Goal: Information Seeking & Learning: Check status

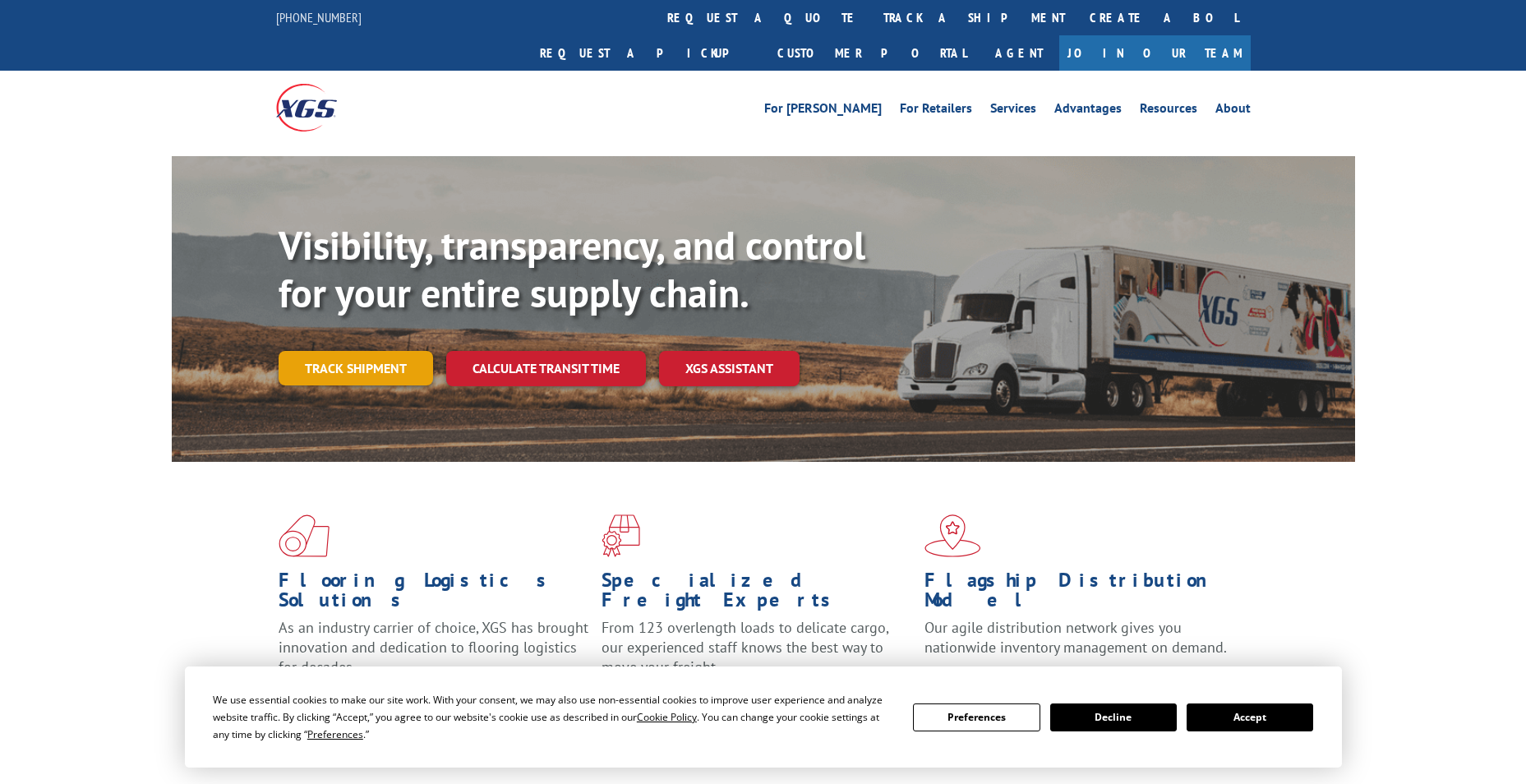
click at [308, 351] on link "Track shipment" at bounding box center [356, 368] width 155 height 34
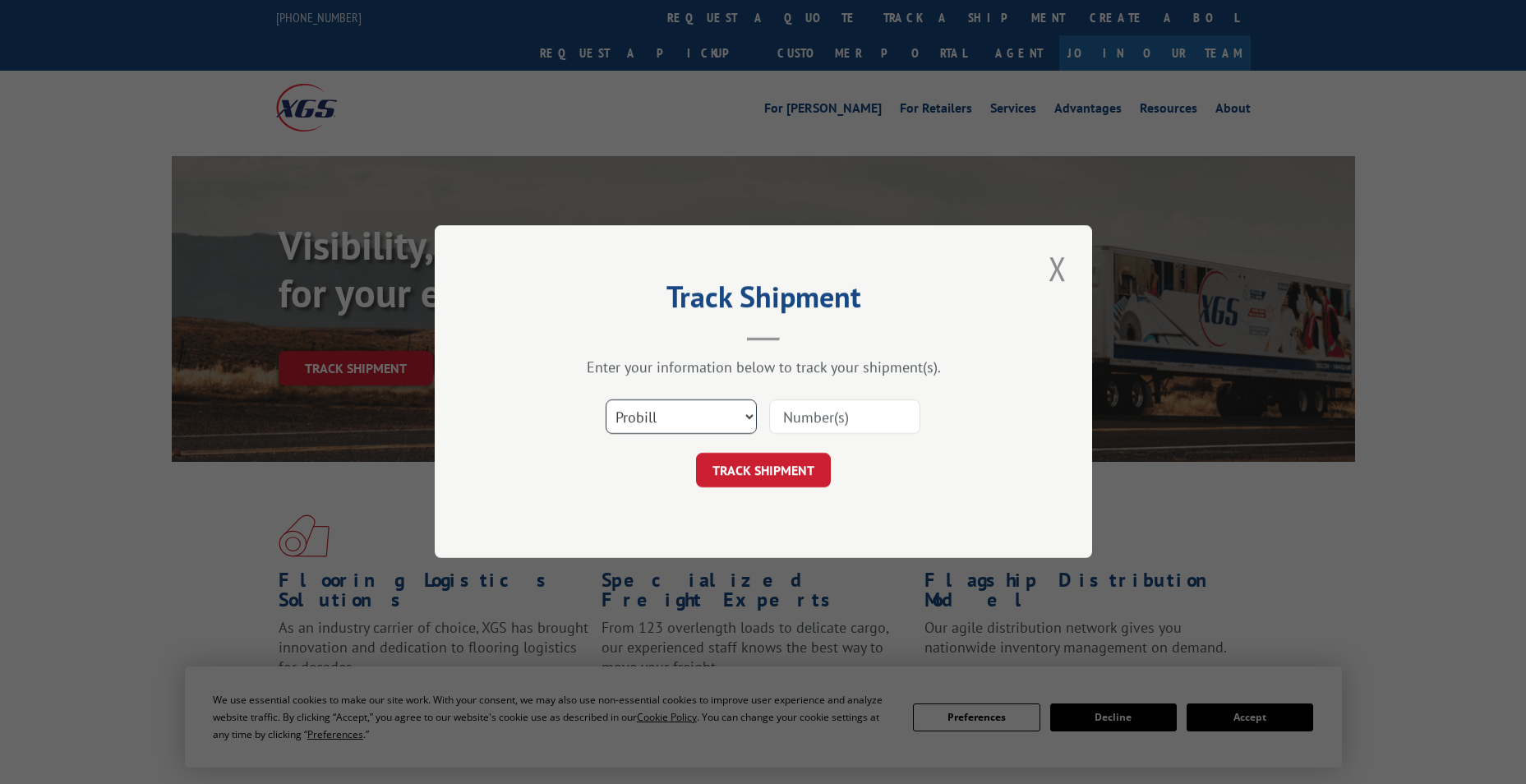
click at [647, 413] on select "Select category... Probill BOL PO" at bounding box center [681, 416] width 151 height 34
select select "bol"
click at [606, 400] on select "Select category... Probill BOL PO" at bounding box center [681, 416] width 151 height 34
click at [794, 414] on input at bounding box center [845, 416] width 151 height 34
paste input "423989"
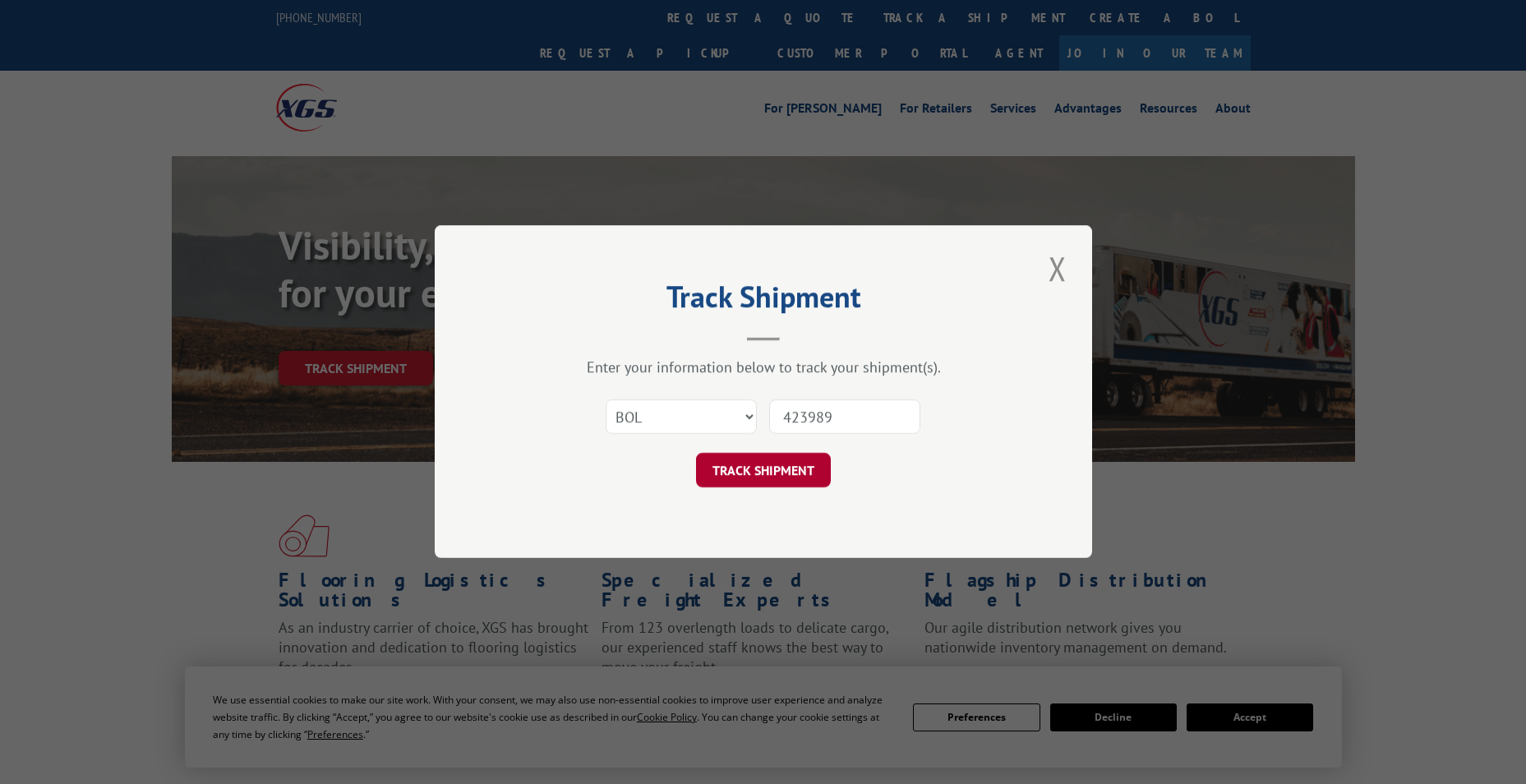
type input "423989"
click at [724, 465] on button "TRACK SHIPMENT" at bounding box center [763, 470] width 135 height 34
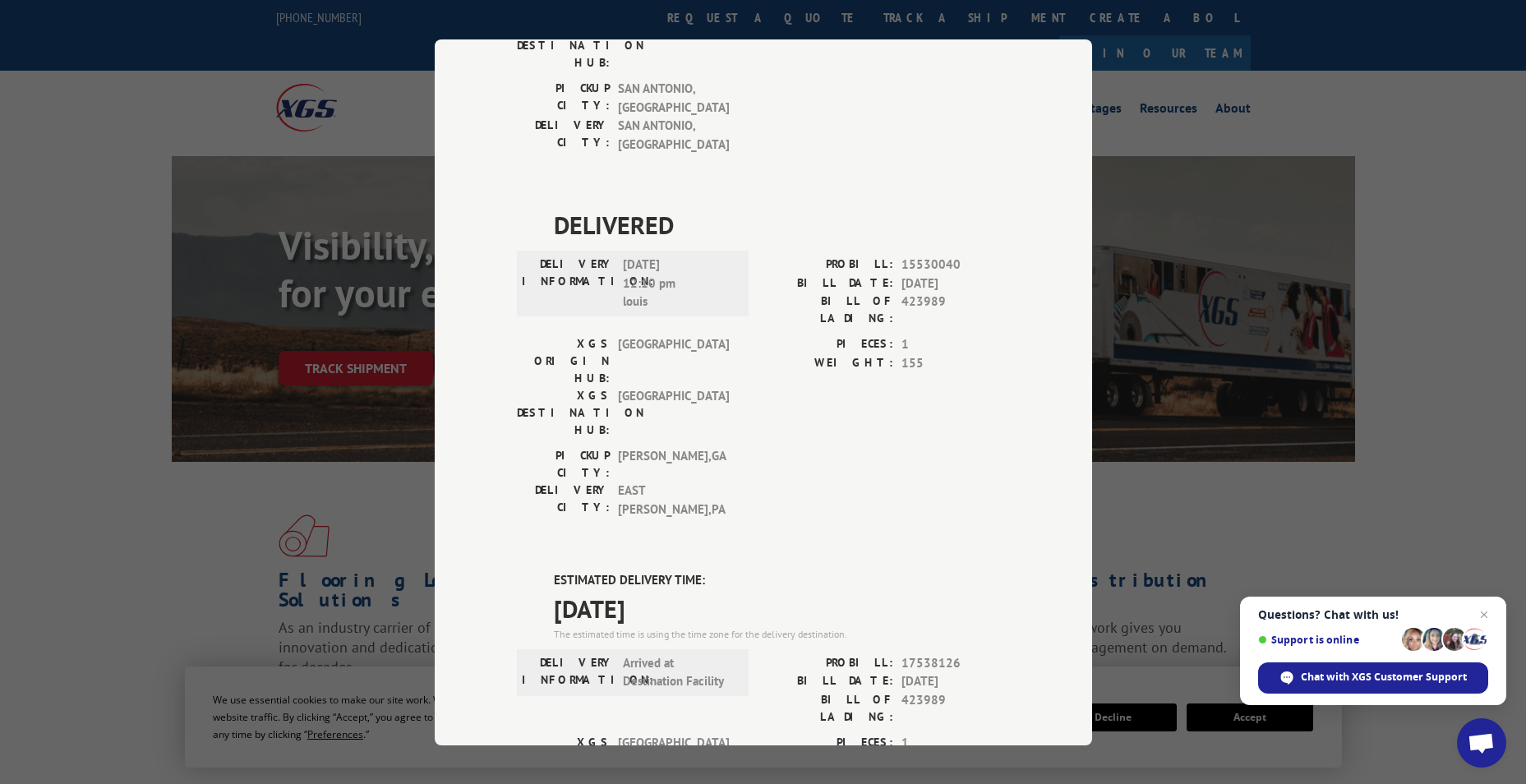
scroll to position [1127, 0]
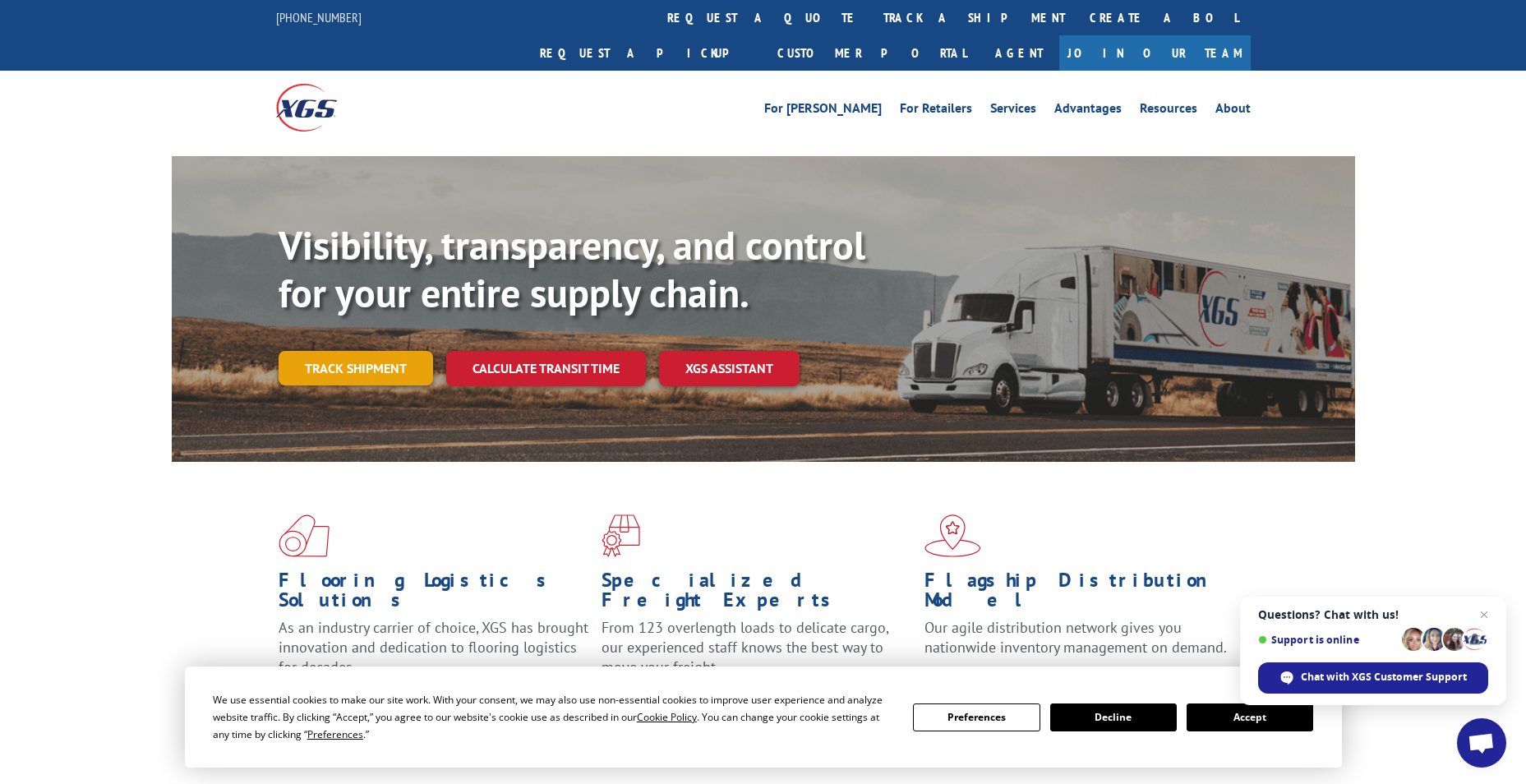
click at [392, 351] on link "Track shipment" at bounding box center [356, 368] width 155 height 34
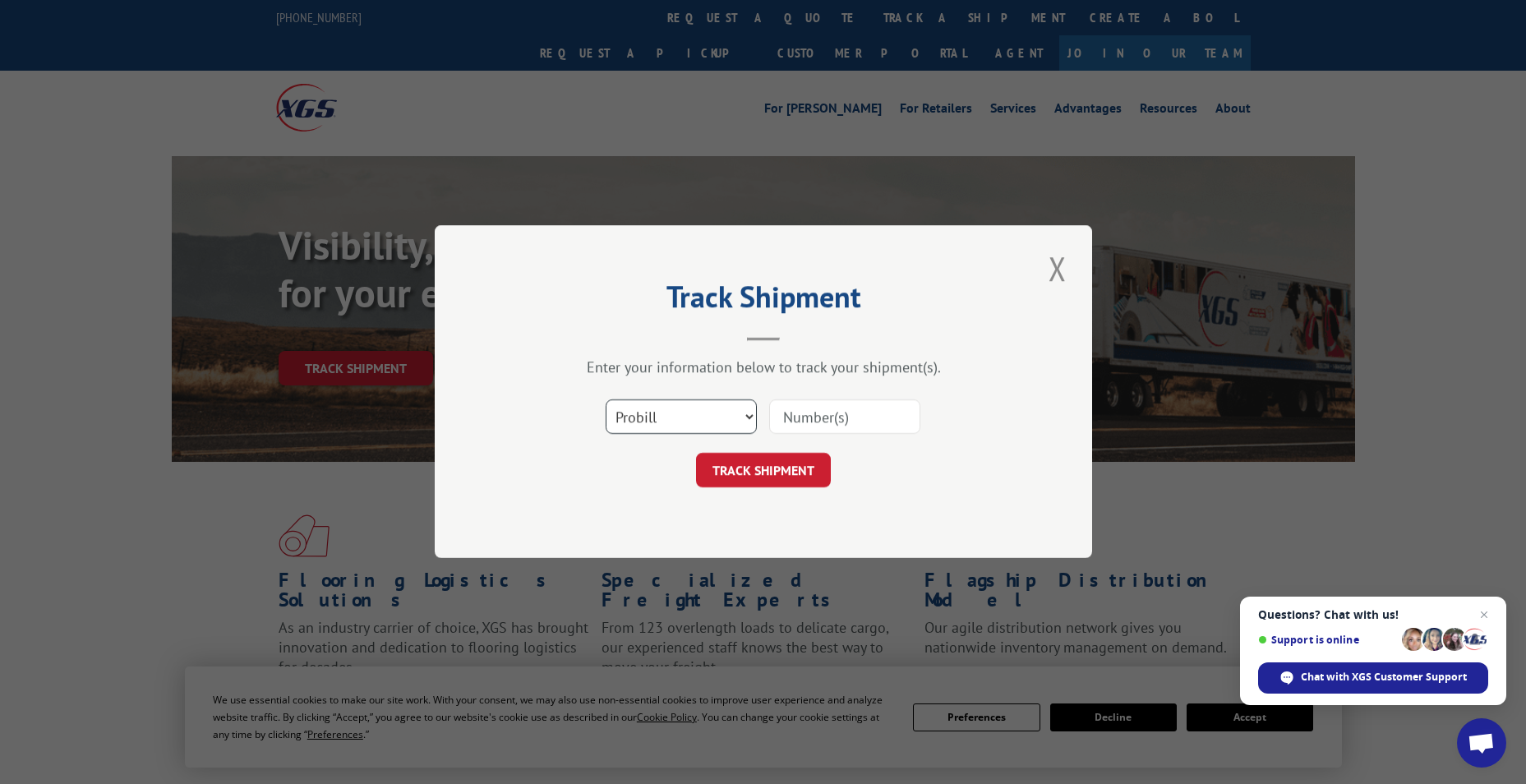
click at [648, 413] on select "Select category... Probill BOL PO" at bounding box center [681, 416] width 151 height 34
select select "bol"
click at [606, 400] on select "Select category... Probill BOL PO" at bounding box center [681, 416] width 151 height 34
click at [810, 407] on input at bounding box center [845, 416] width 151 height 34
paste input "5957942"
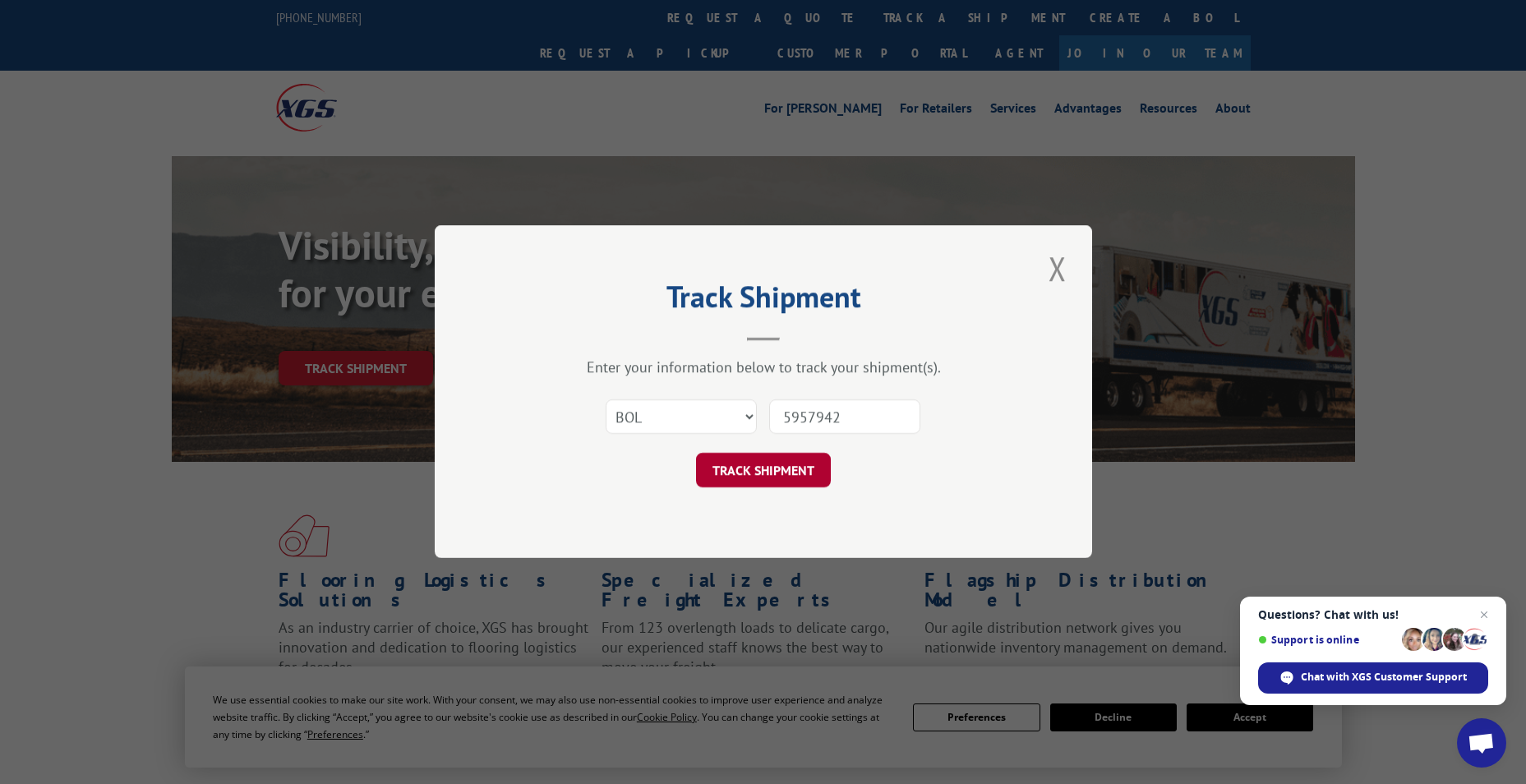
type input "5957942"
click at [739, 466] on button "TRACK SHIPMENT" at bounding box center [763, 470] width 135 height 34
